Goal: Task Accomplishment & Management: Manage account settings

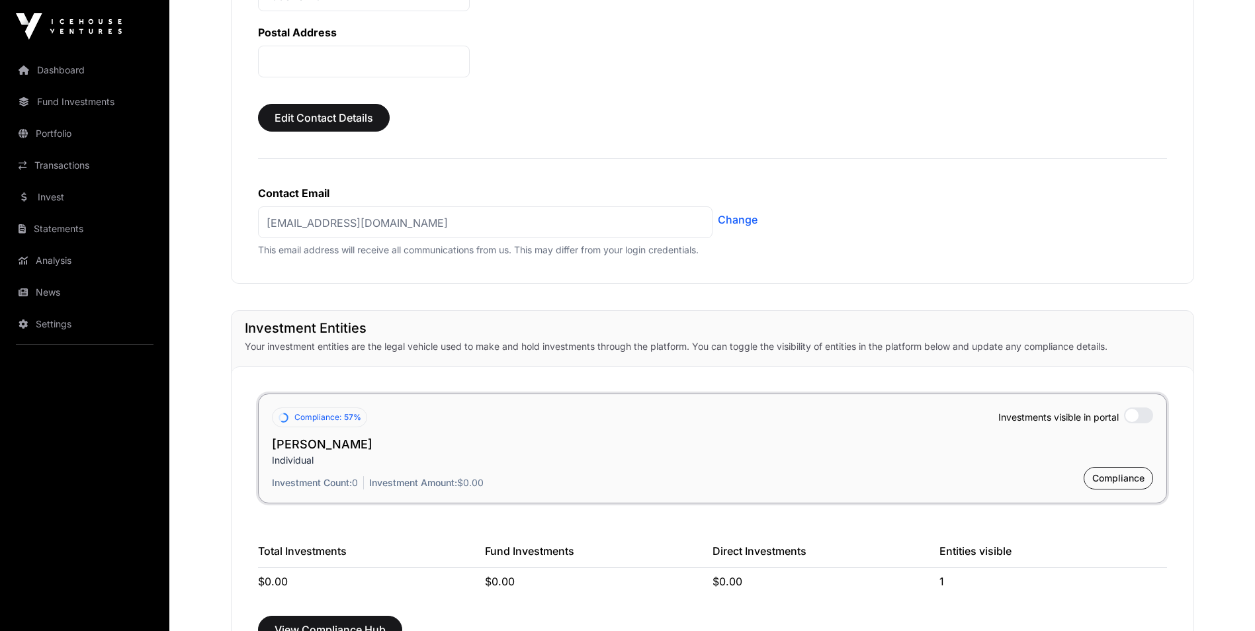
scroll to position [828, 0]
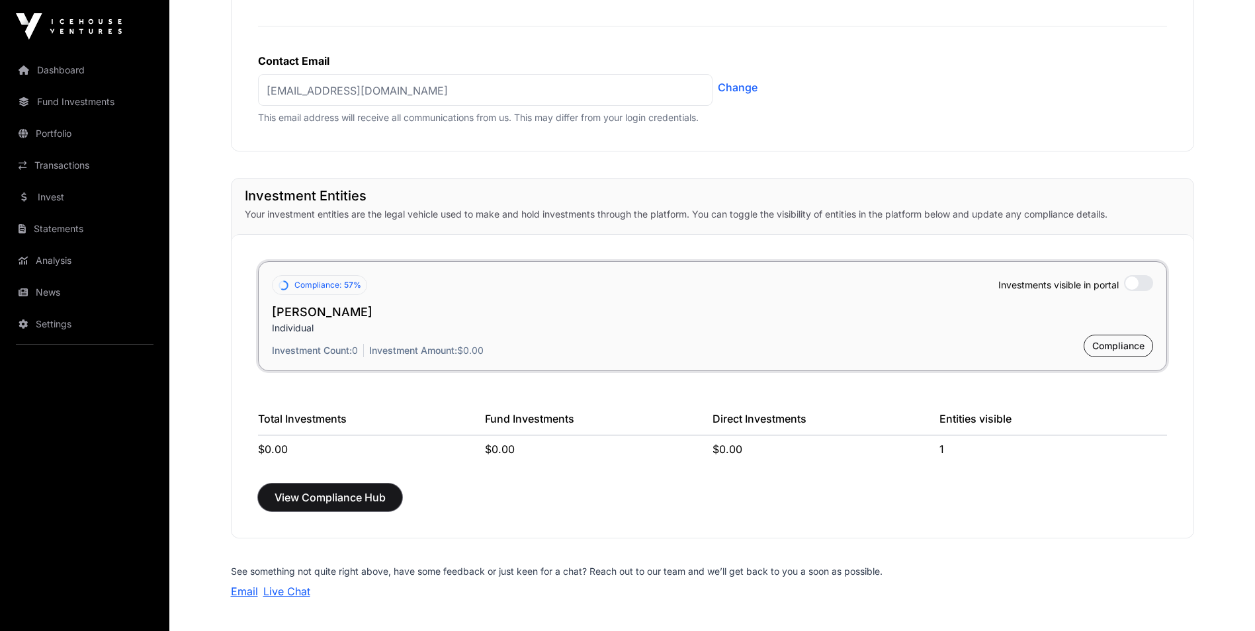
click at [337, 505] on span "View Compliance Hub" at bounding box center [330, 498] width 111 height 16
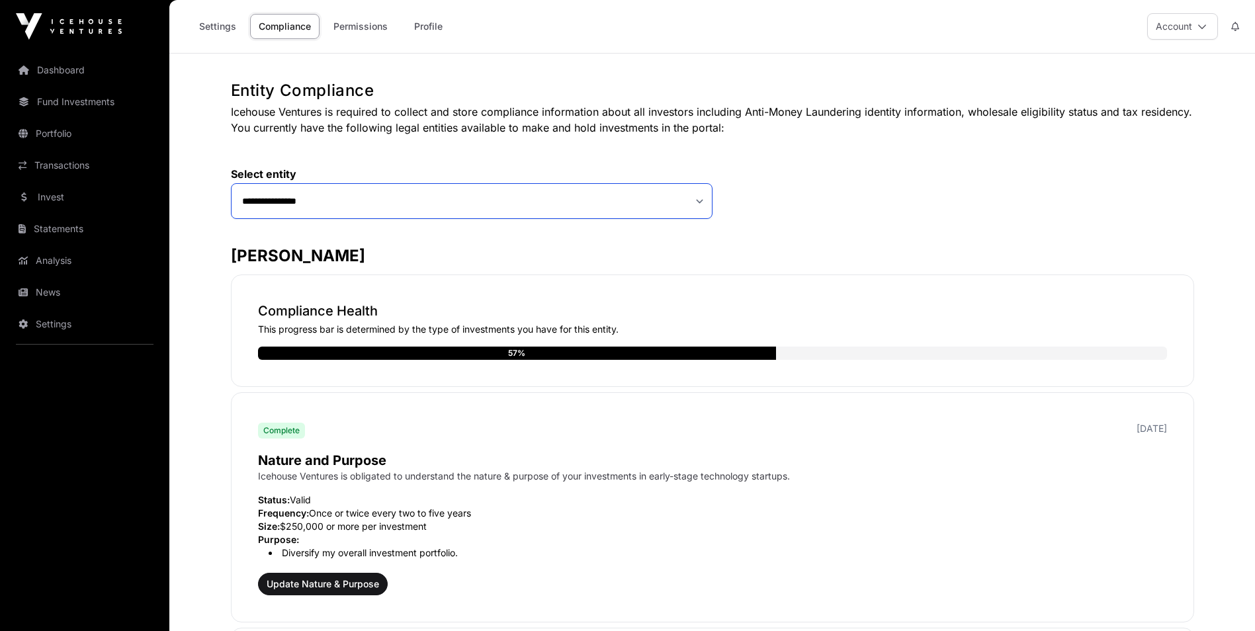
click at [279, 201] on select "**********" at bounding box center [472, 201] width 482 height 36
drag, startPoint x: 279, startPoint y: 216, endPoint x: 281, endPoint y: 228, distance: 12.1
click at [304, 263] on h3 "[PERSON_NAME]" at bounding box center [713, 256] width 964 height 21
click at [202, 25] on link "Settings" at bounding box center [218, 26] width 54 height 25
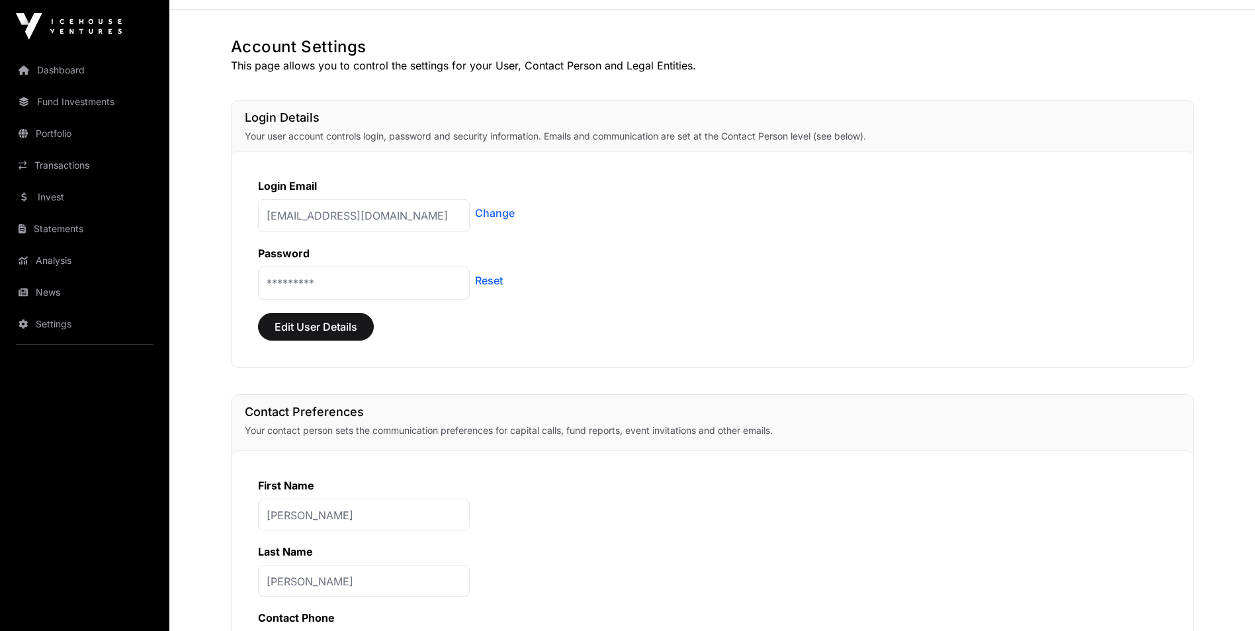
scroll to position [66, 0]
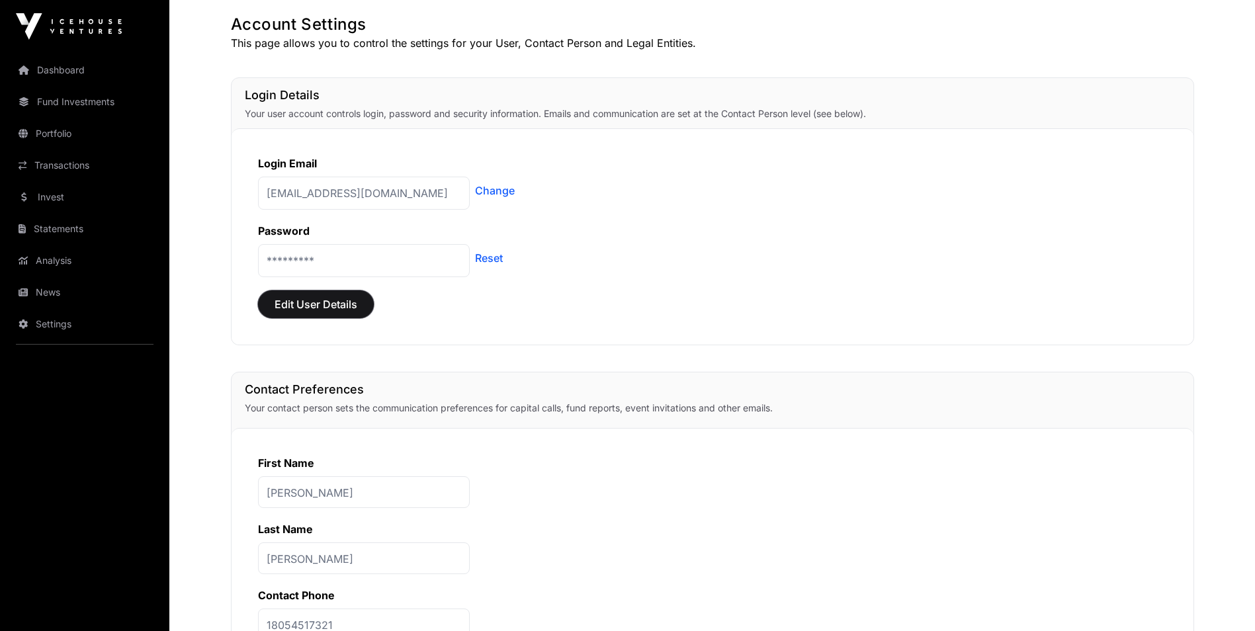
click at [283, 312] on button "Edit User Details" at bounding box center [316, 305] width 116 height 28
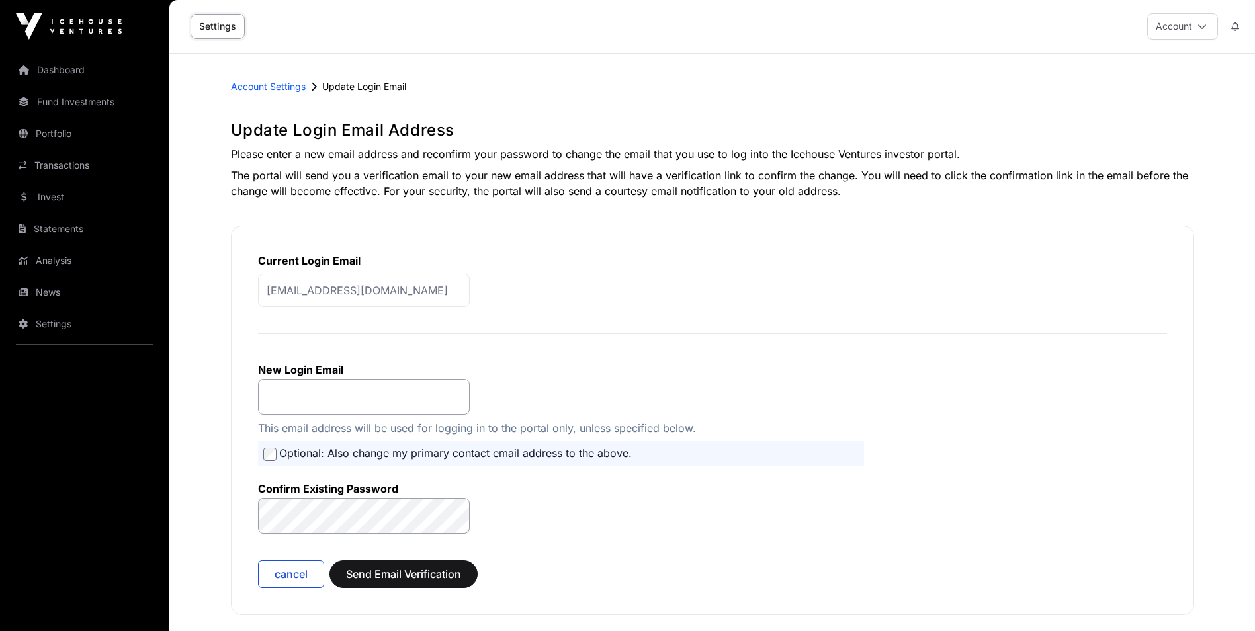
click at [259, 85] on span "Account Settings" at bounding box center [268, 86] width 75 height 11
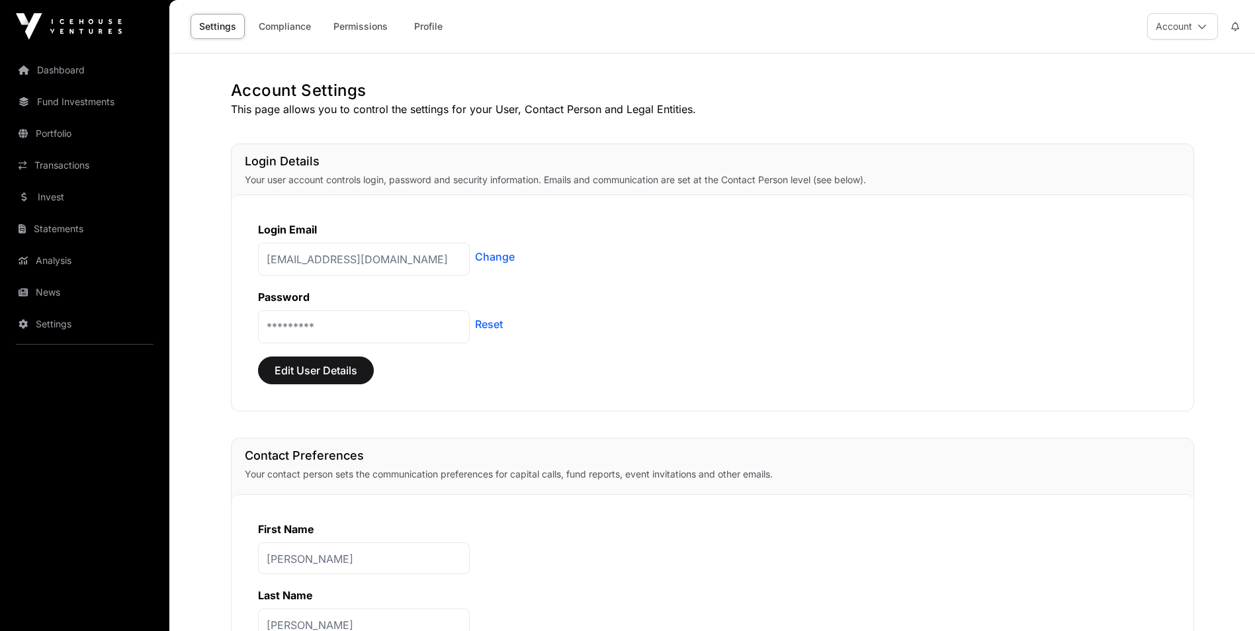
click at [292, 28] on link "Compliance" at bounding box center [284, 26] width 69 height 25
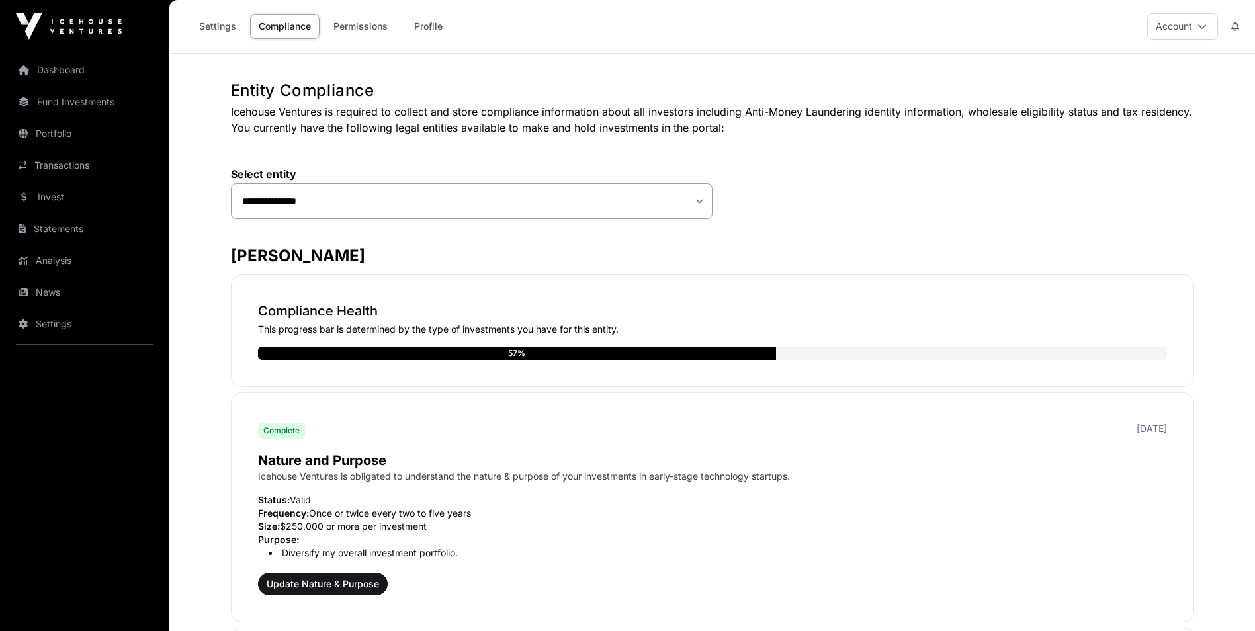
click at [1193, 23] on button "Account" at bounding box center [1183, 26] width 71 height 26
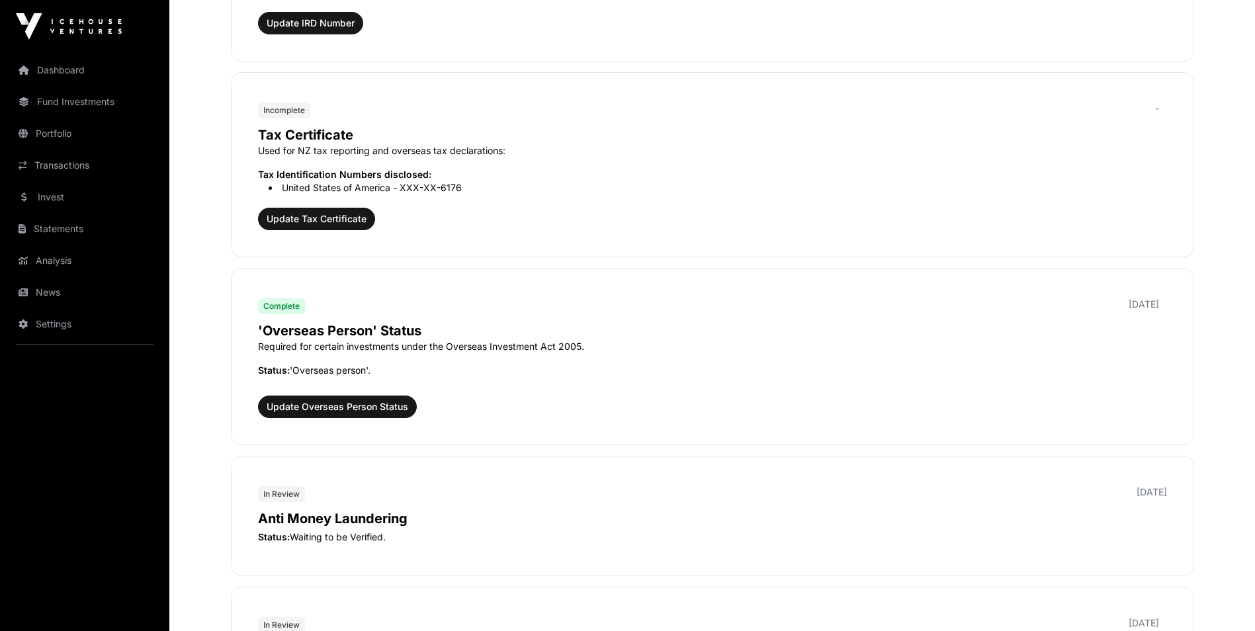
scroll to position [1275, 0]
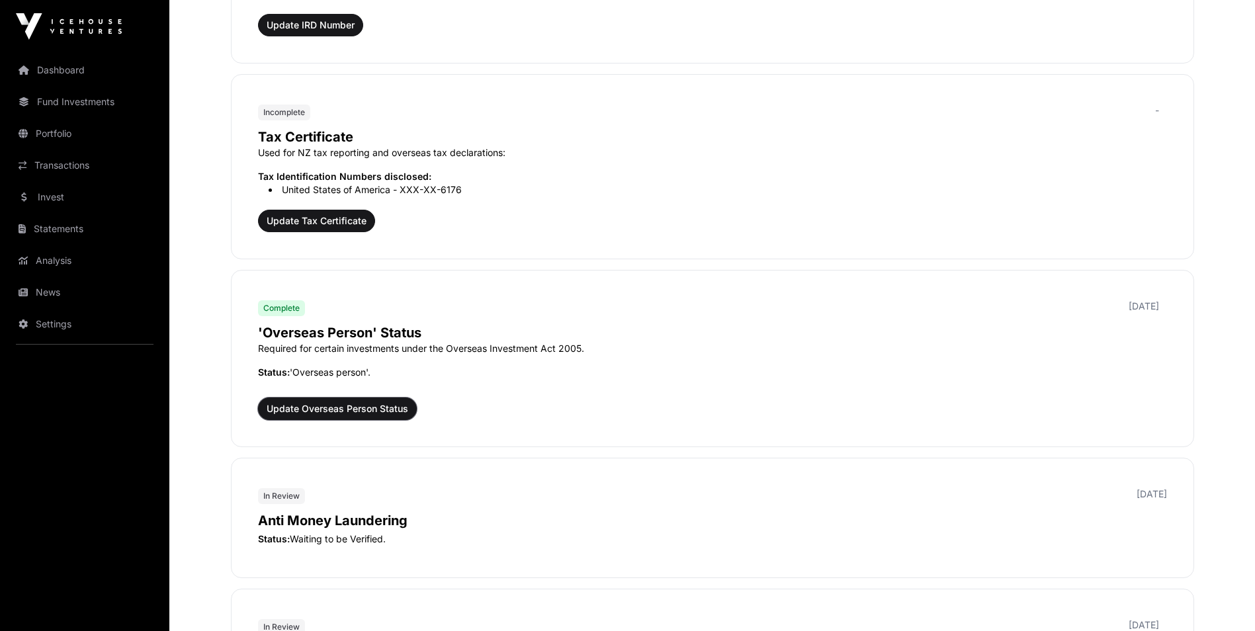
click at [373, 412] on span "Update Overseas Person Status" at bounding box center [338, 408] width 142 height 13
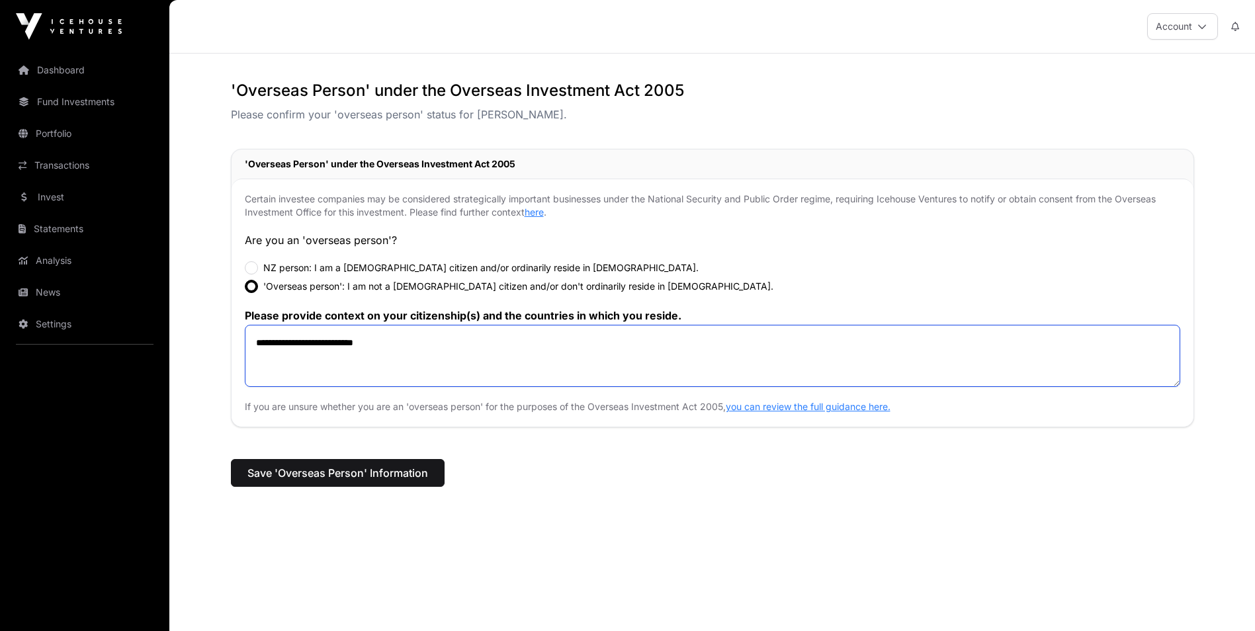
click at [383, 344] on textarea "**********" at bounding box center [713, 356] width 936 height 62
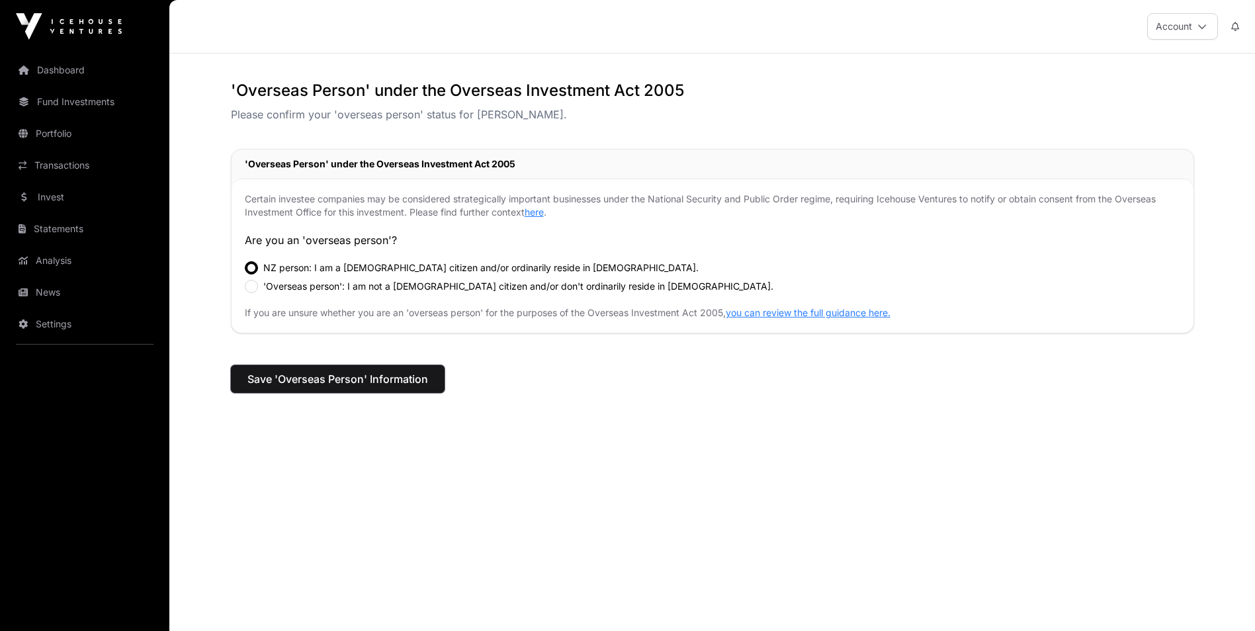
click at [351, 385] on span "Save 'Overseas Person' Information" at bounding box center [338, 379] width 181 height 16
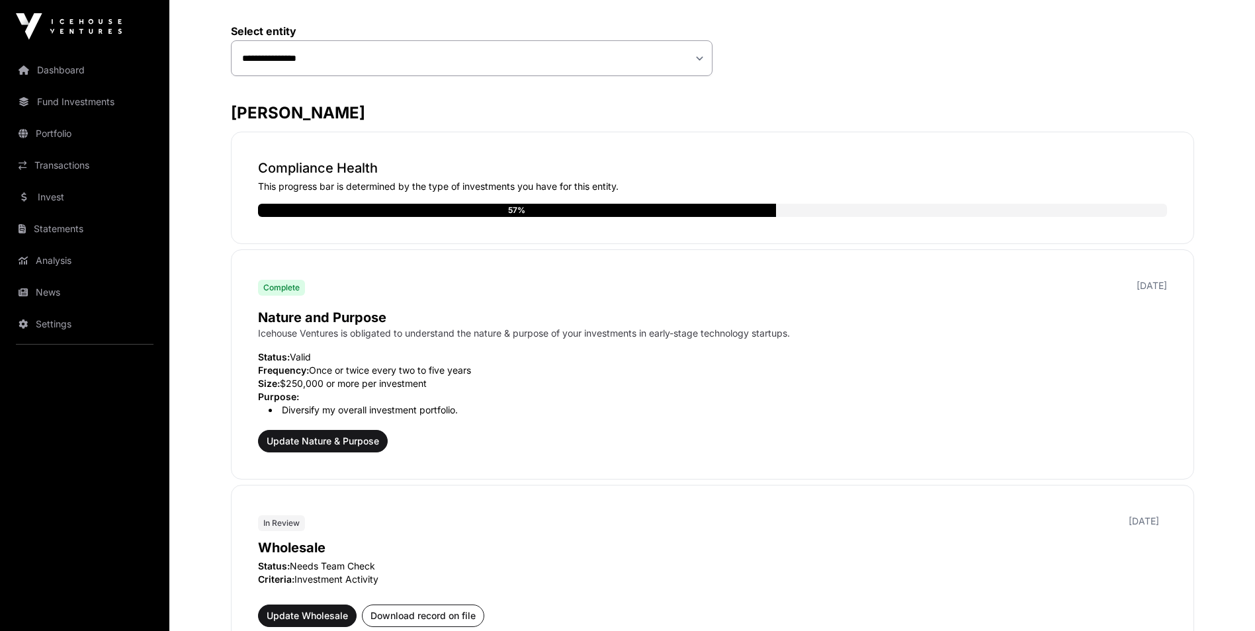
scroll to position [265, 0]
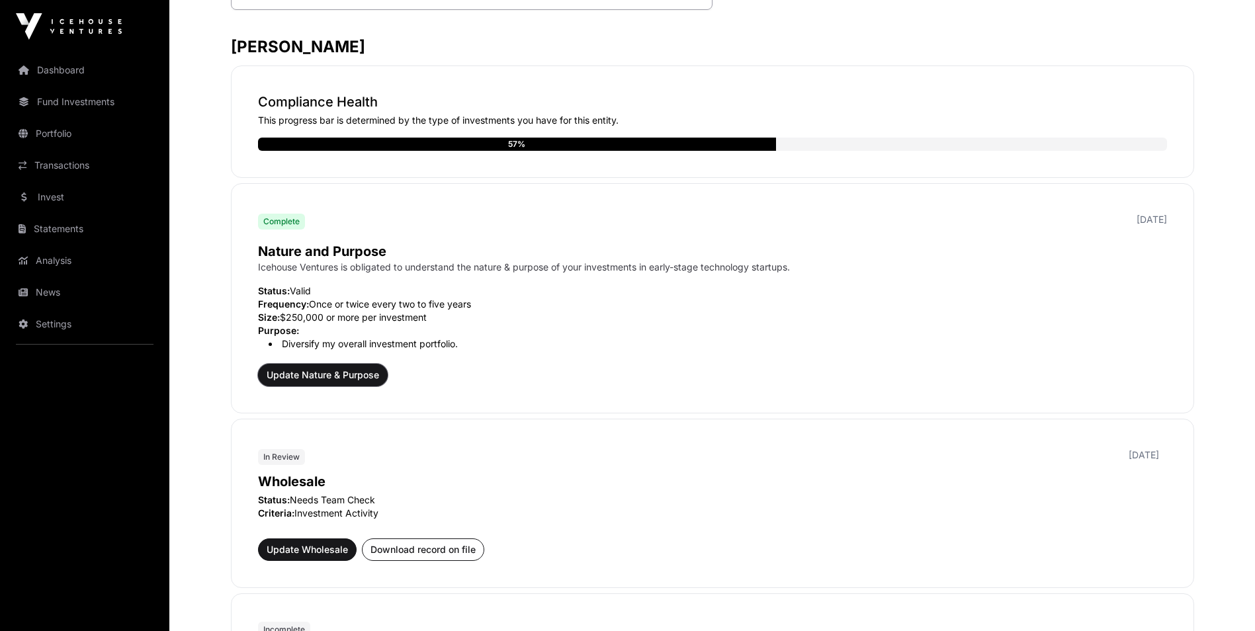
click at [299, 369] on span "Update Nature & Purpose" at bounding box center [323, 375] width 113 height 13
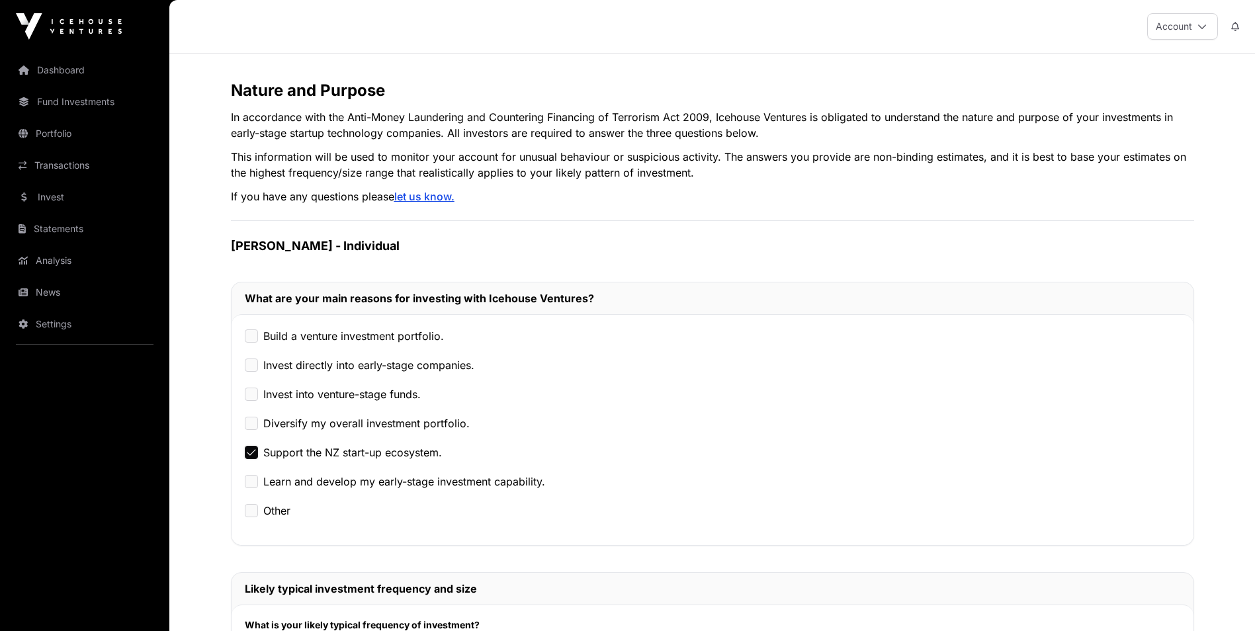
click at [248, 430] on div "Diversify my overall investment portfolio." at bounding box center [713, 424] width 936 height 16
click at [258, 429] on div "Diversify my overall investment portfolio." at bounding box center [713, 424] width 936 height 16
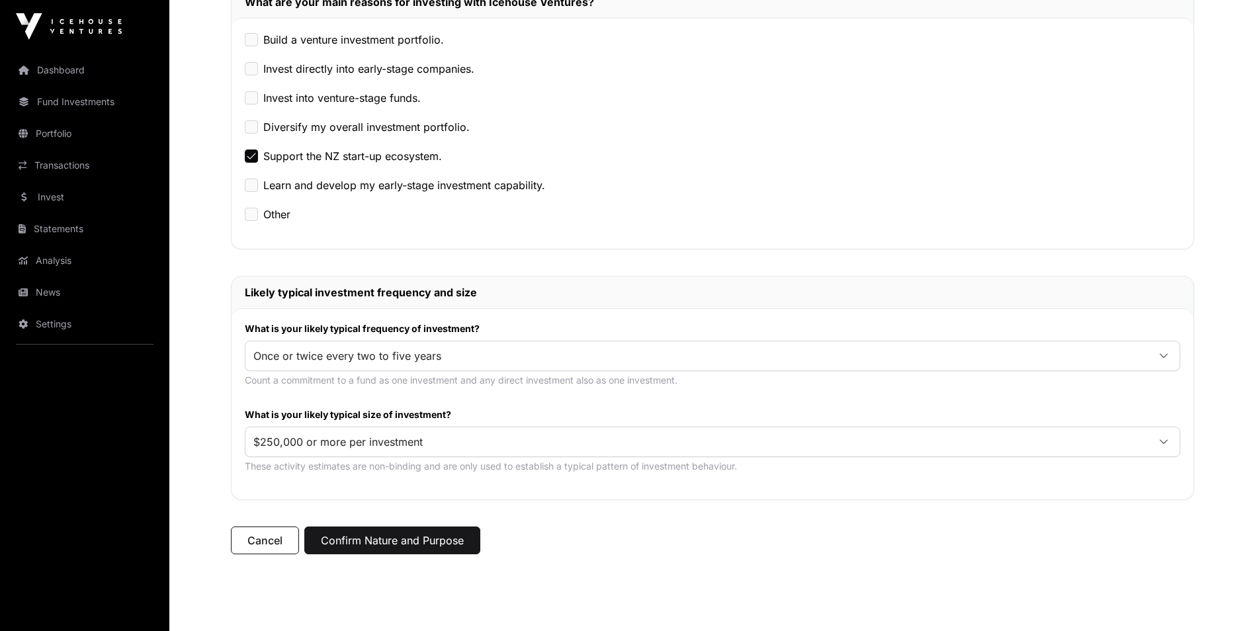
scroll to position [331, 0]
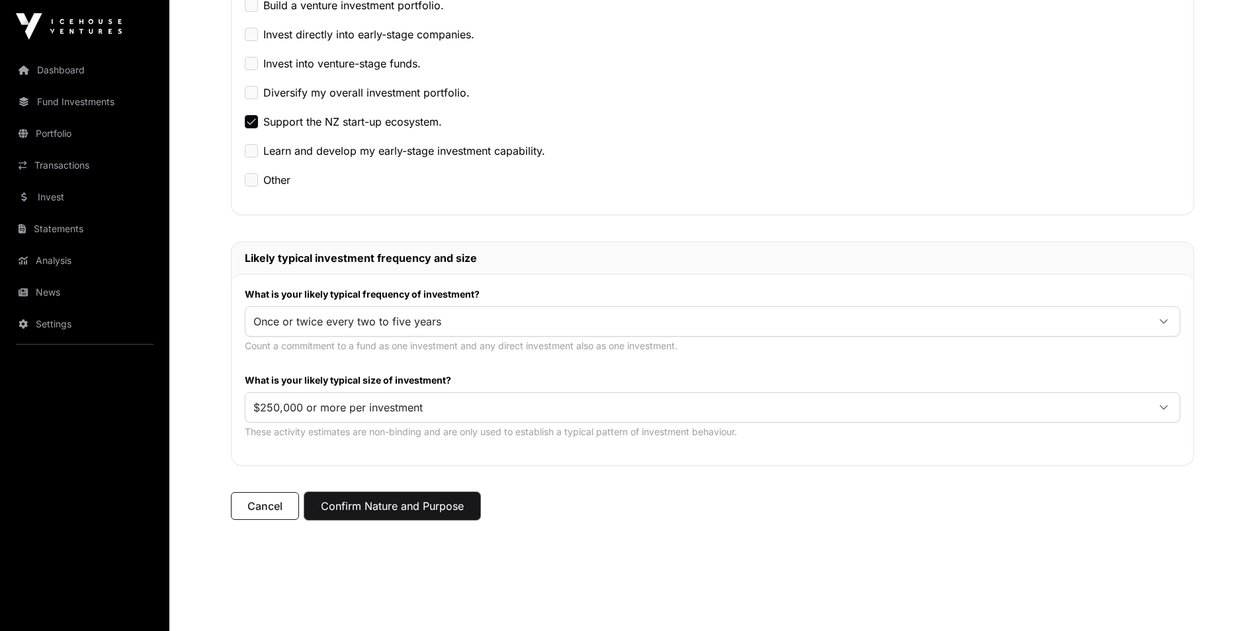
click at [384, 512] on button "Confirm Nature and Purpose" at bounding box center [392, 506] width 176 height 28
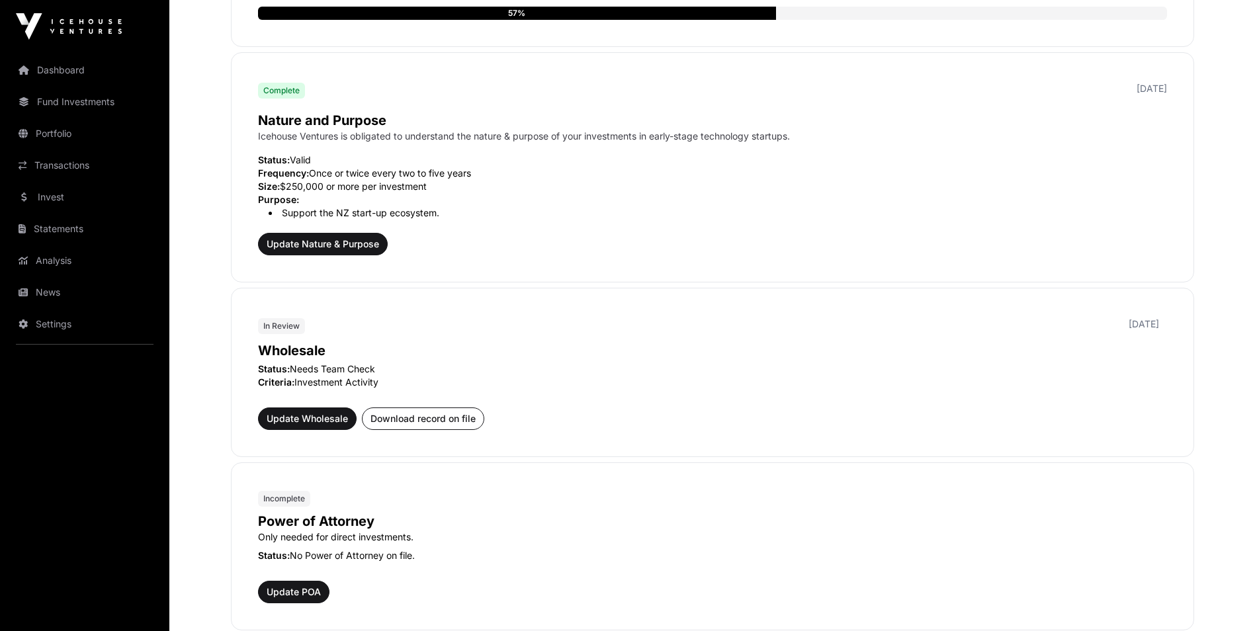
scroll to position [397, 0]
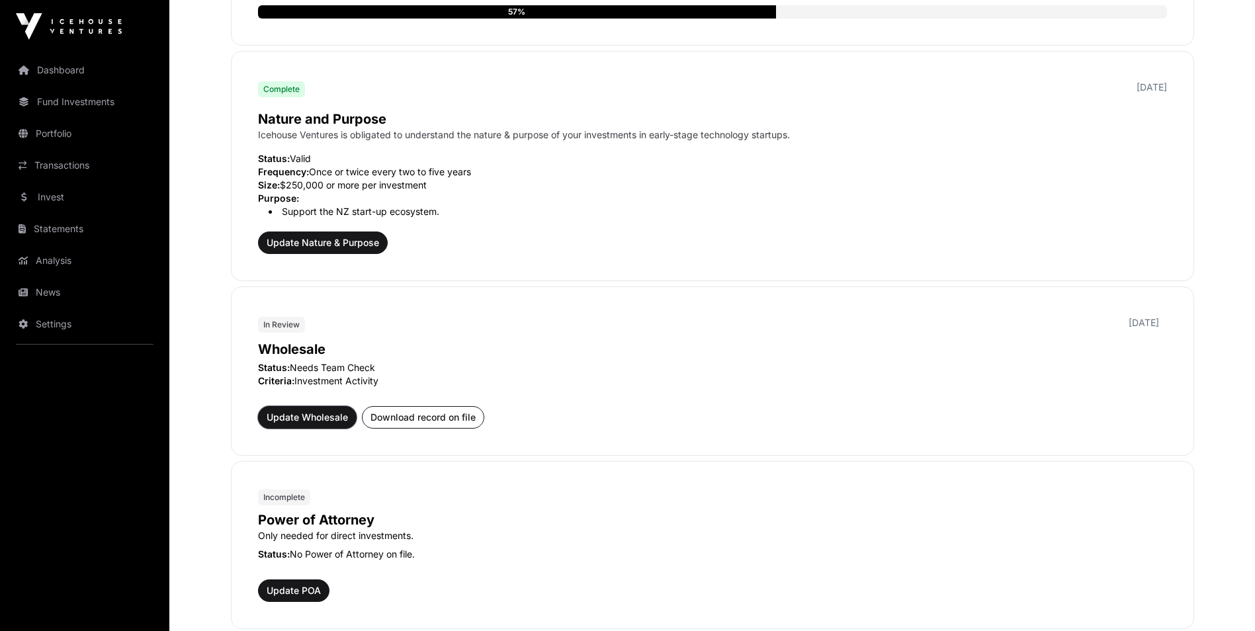
click at [299, 419] on span "Update Wholesale" at bounding box center [307, 417] width 81 height 13
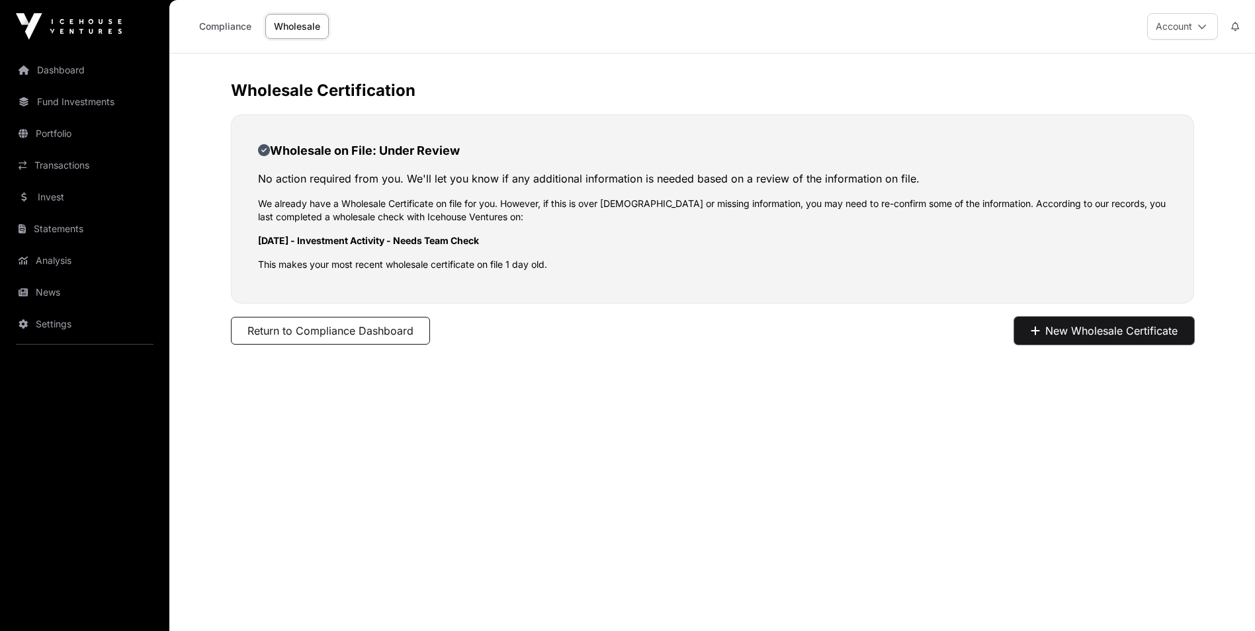
click at [1095, 328] on button "New Wholesale Certificate" at bounding box center [1105, 331] width 180 height 28
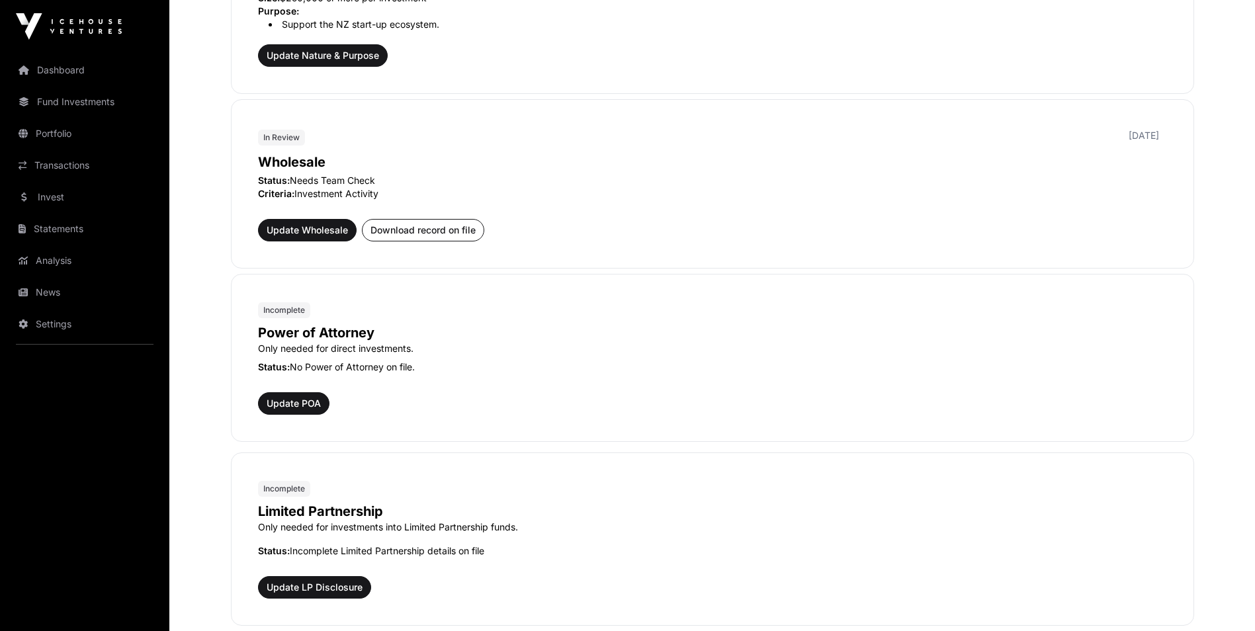
scroll to position [529, 0]
click at [281, 404] on span "Update POA" at bounding box center [294, 402] width 54 height 13
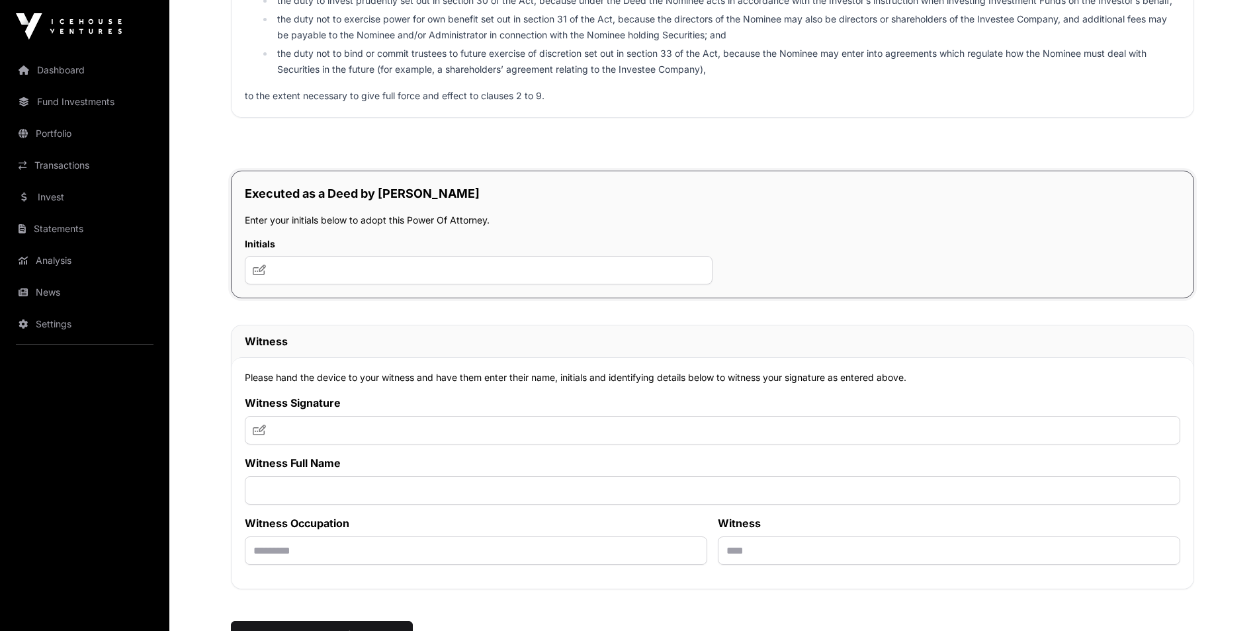
scroll to position [6618, 0]
